Goal: Task Accomplishment & Management: Use online tool/utility

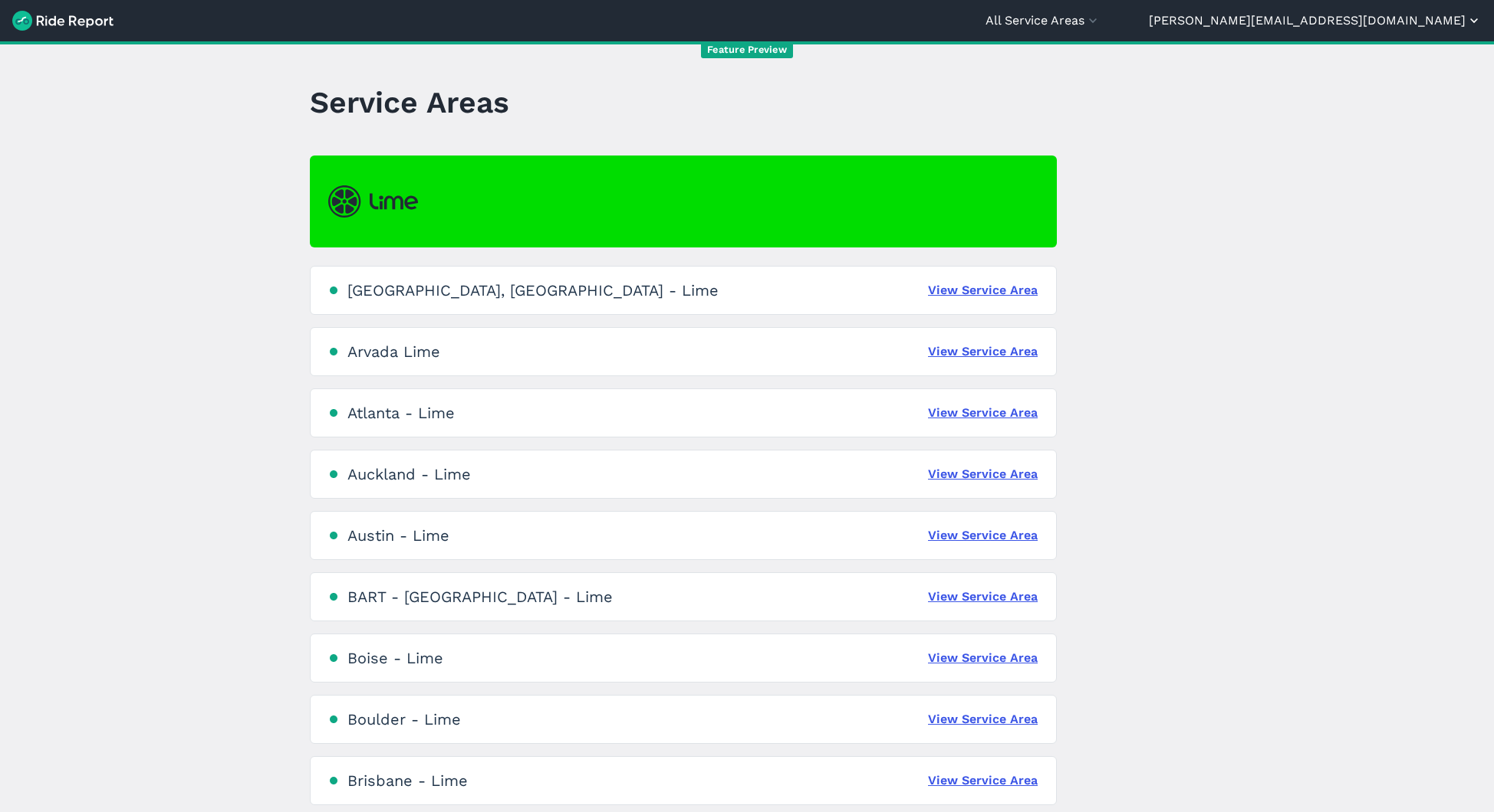
click at [1423, 25] on button "[PERSON_NAME][EMAIL_ADDRESS][DOMAIN_NAME]" at bounding box center [1315, 20] width 333 height 18
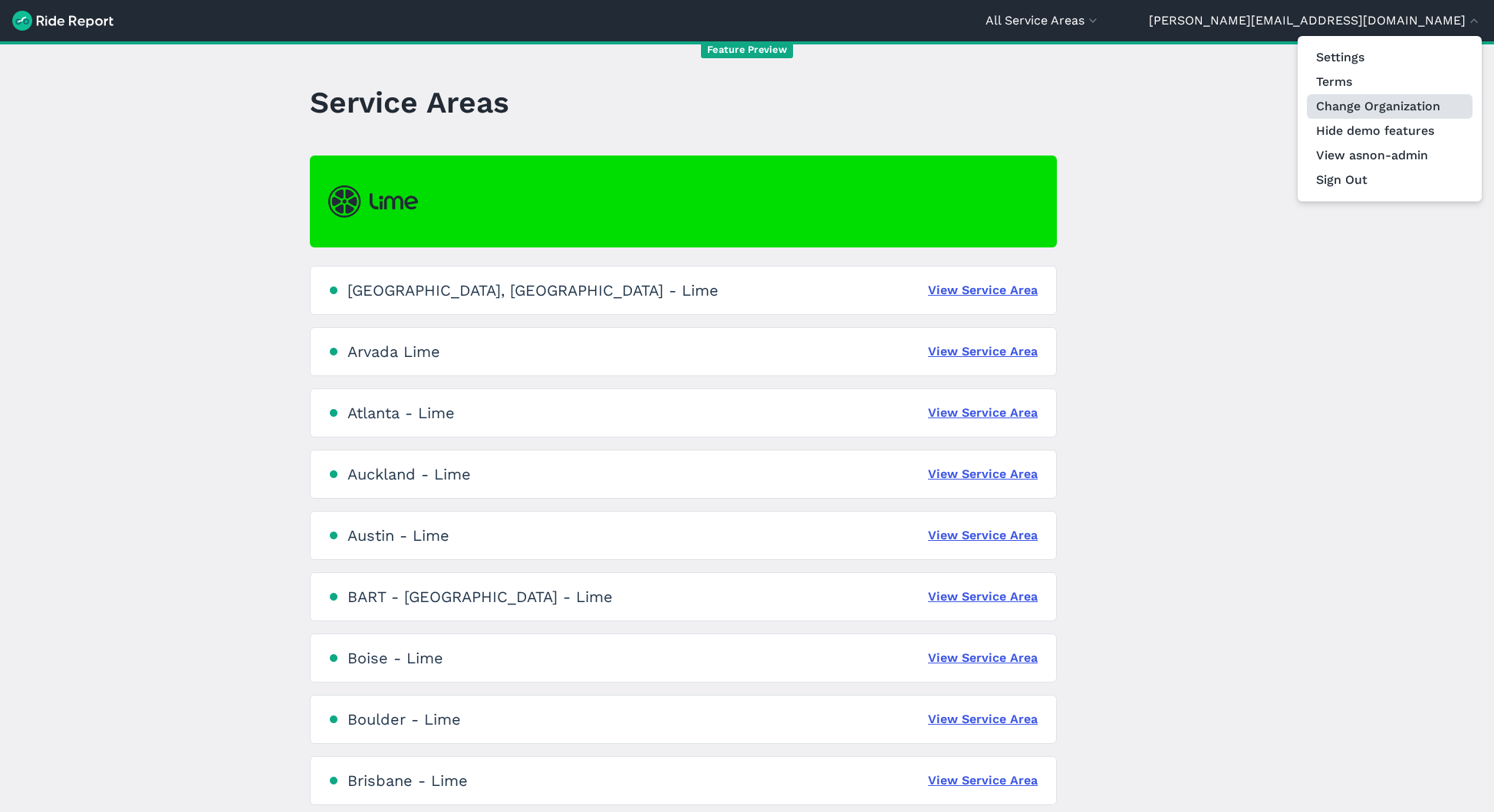
click at [1376, 106] on link "Change Organization" at bounding box center [1389, 106] width 165 height 25
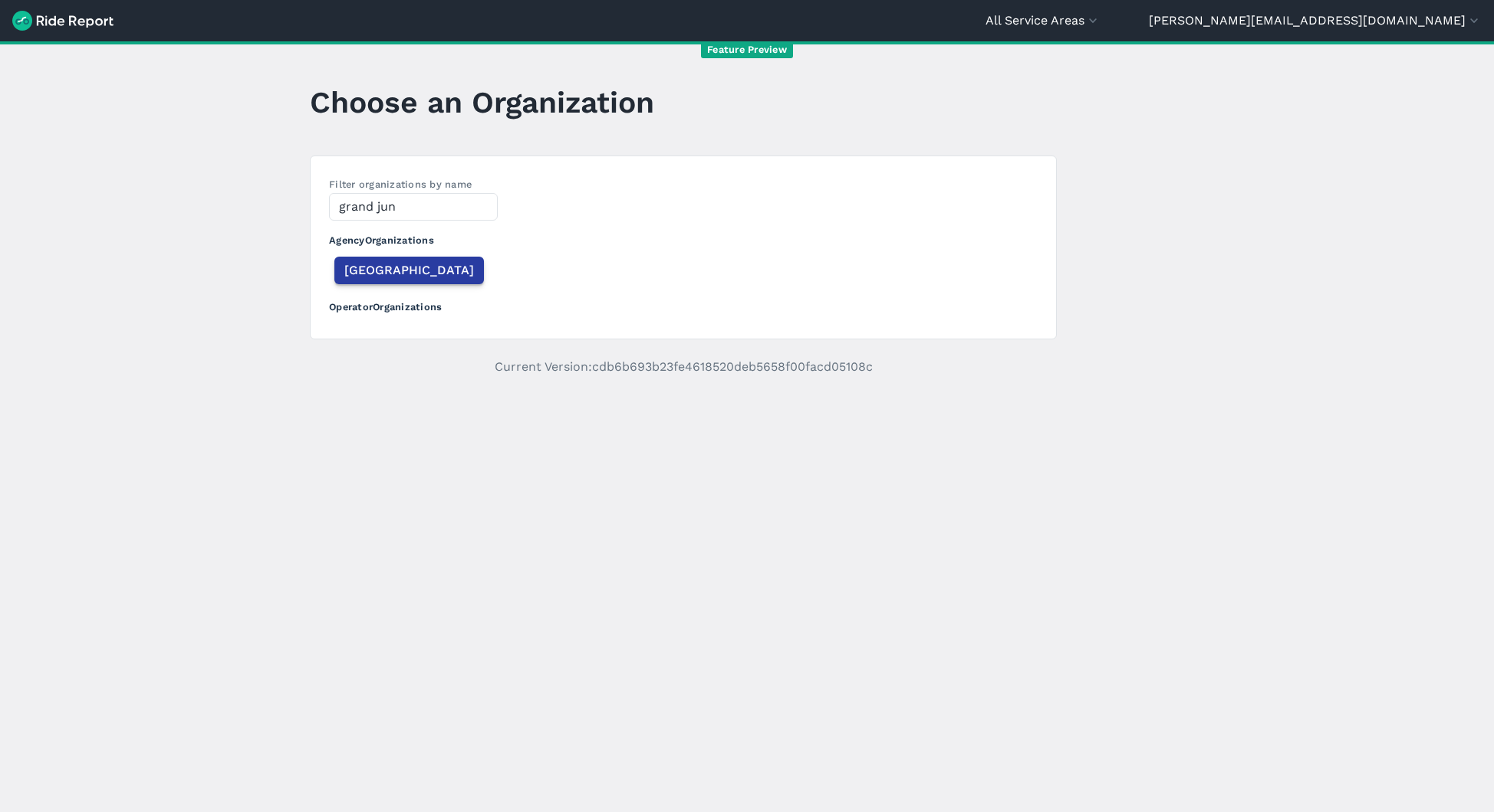
type input "grand jun"
click at [426, 267] on span "[GEOGRAPHIC_DATA]" at bounding box center [409, 271] width 129 height 18
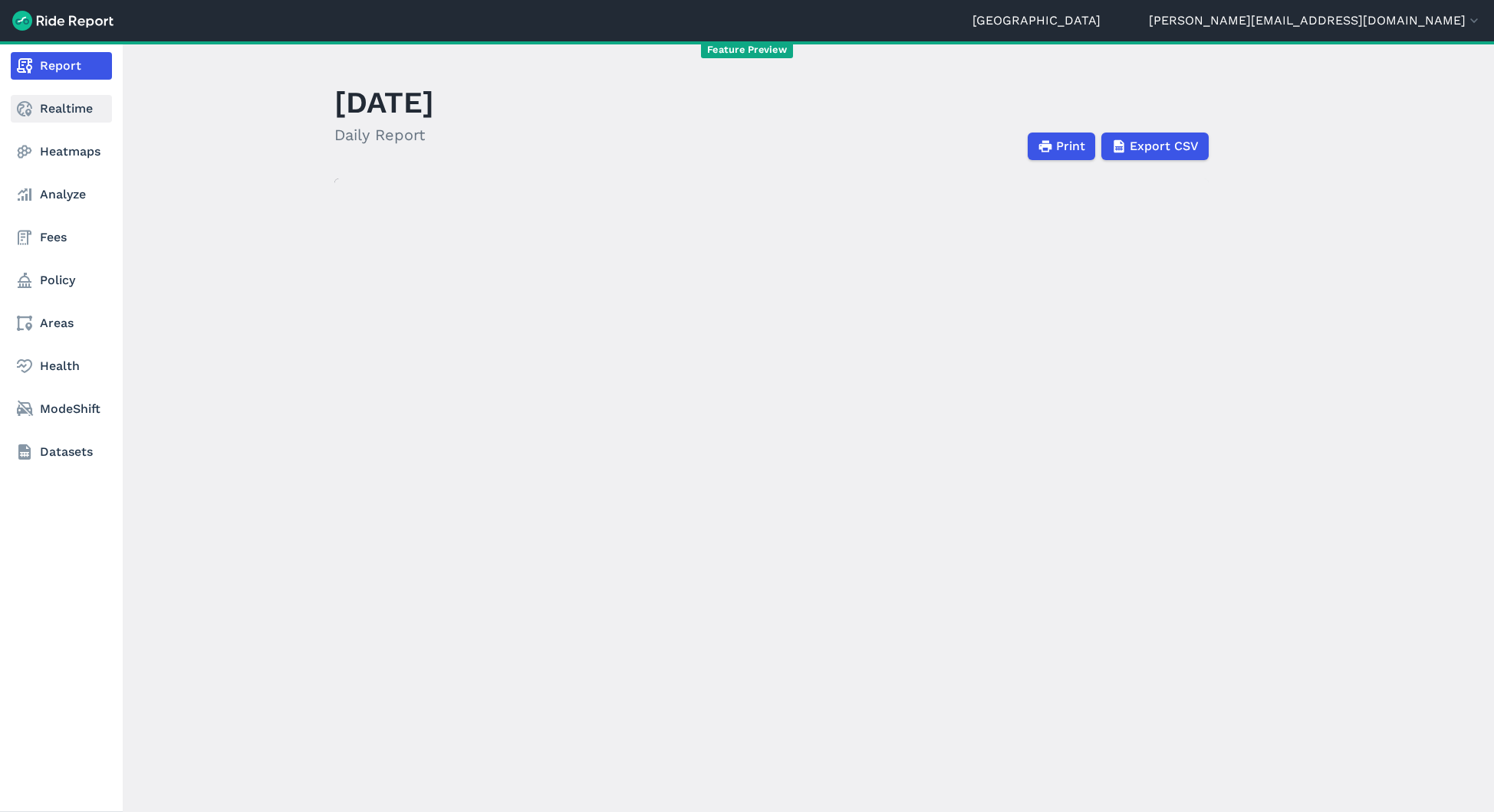
click at [61, 108] on link "Realtime" at bounding box center [61, 109] width 101 height 28
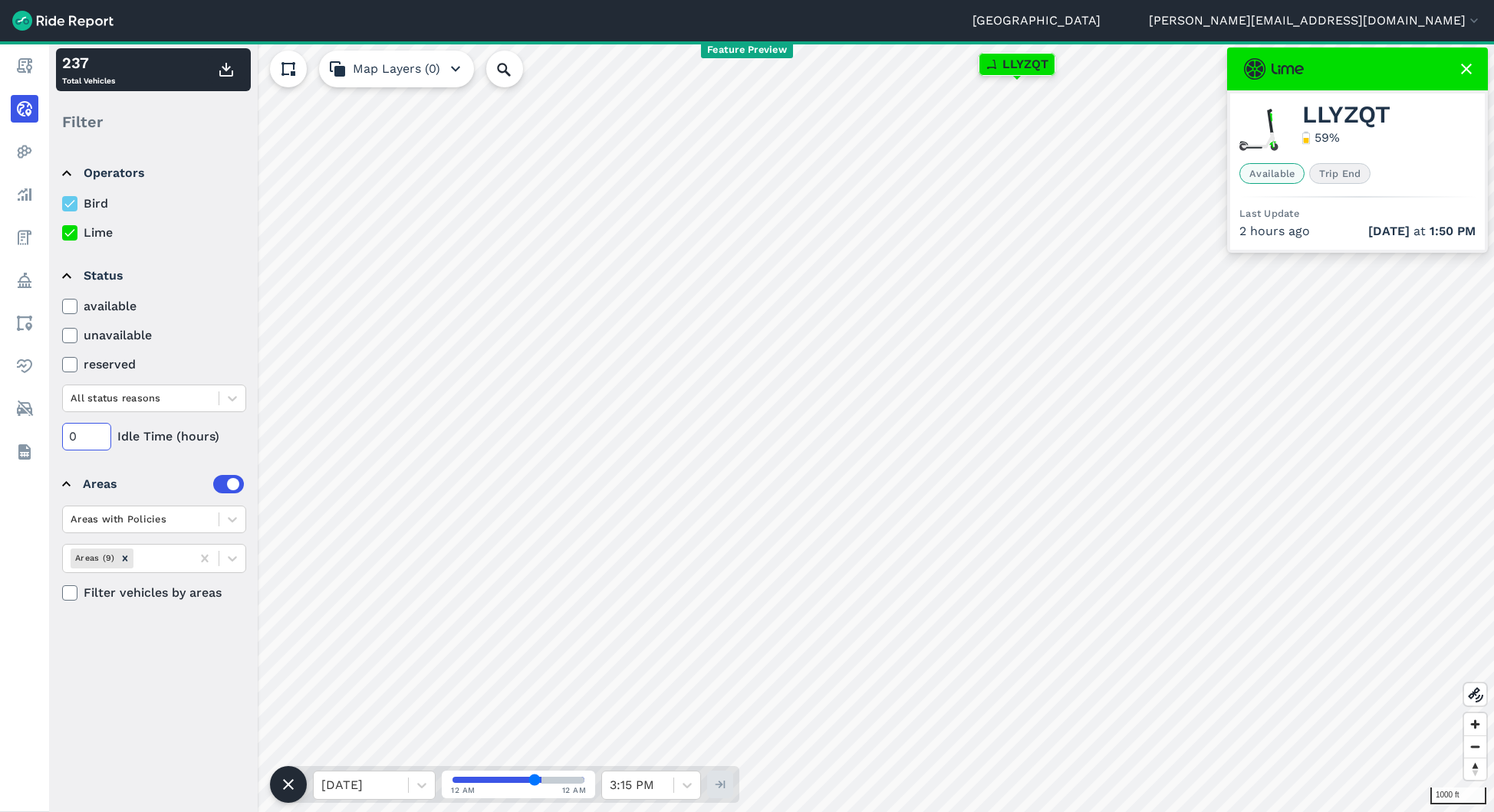
click at [79, 441] on input "0" at bounding box center [87, 437] width 49 height 28
click at [1465, 71] on icon at bounding box center [1466, 69] width 18 height 18
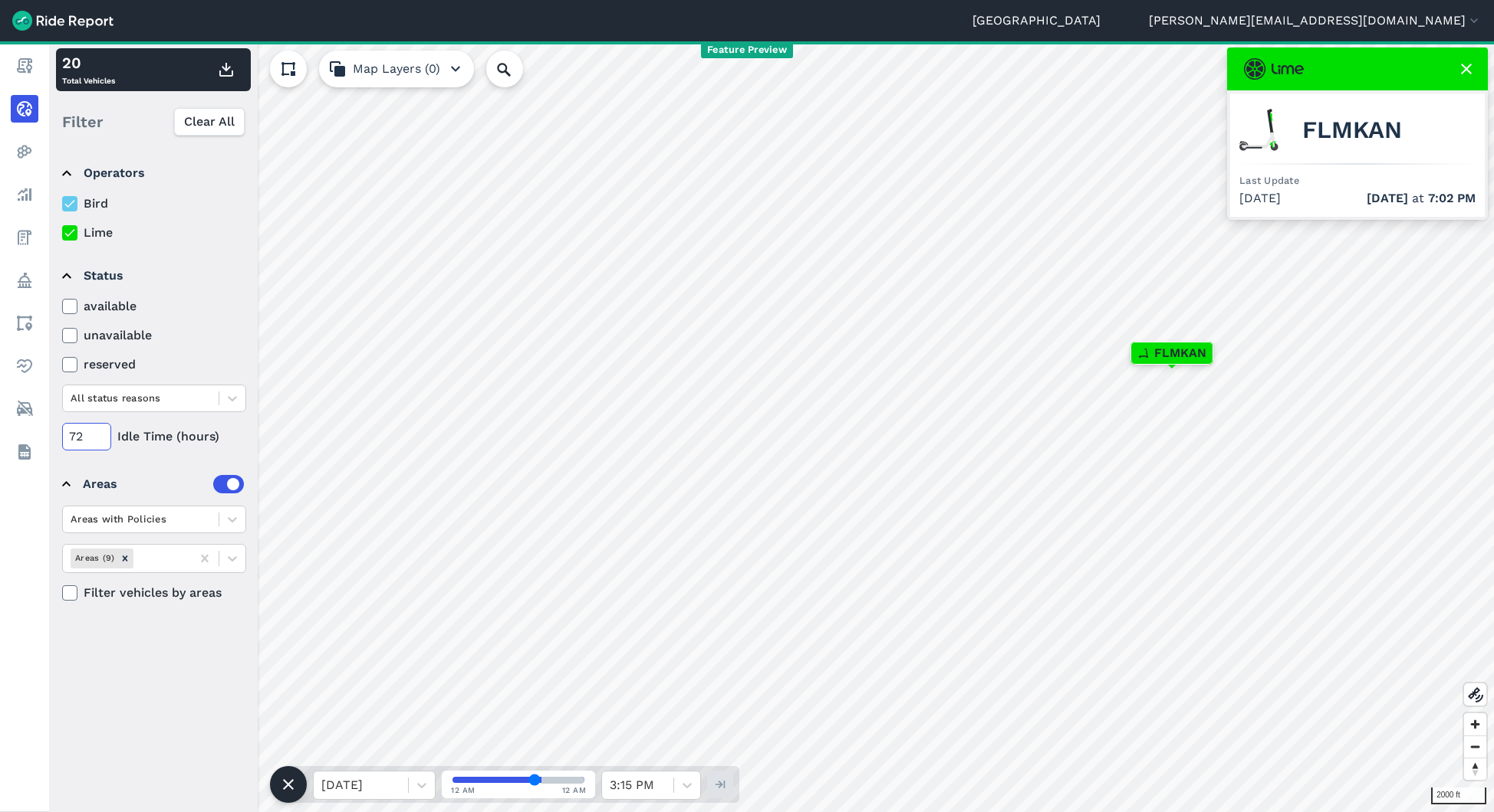
click at [88, 437] on input "72" at bounding box center [87, 437] width 49 height 28
click at [1363, 122] on span "WBUCRV" at bounding box center [1353, 130] width 104 height 18
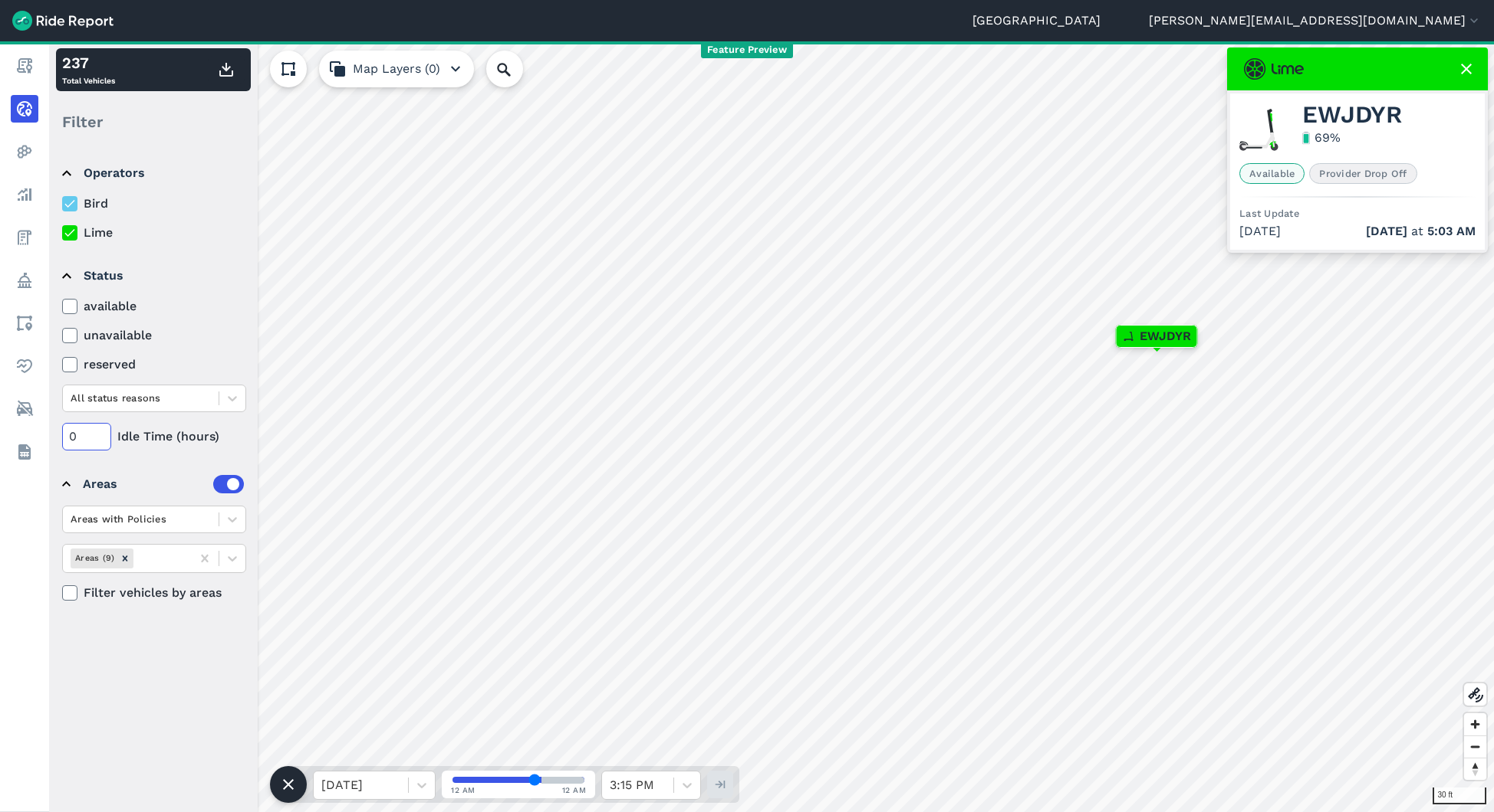
click at [75, 431] on input "0" at bounding box center [87, 437] width 49 height 28
type input "72"
